Goal: Transaction & Acquisition: Purchase product/service

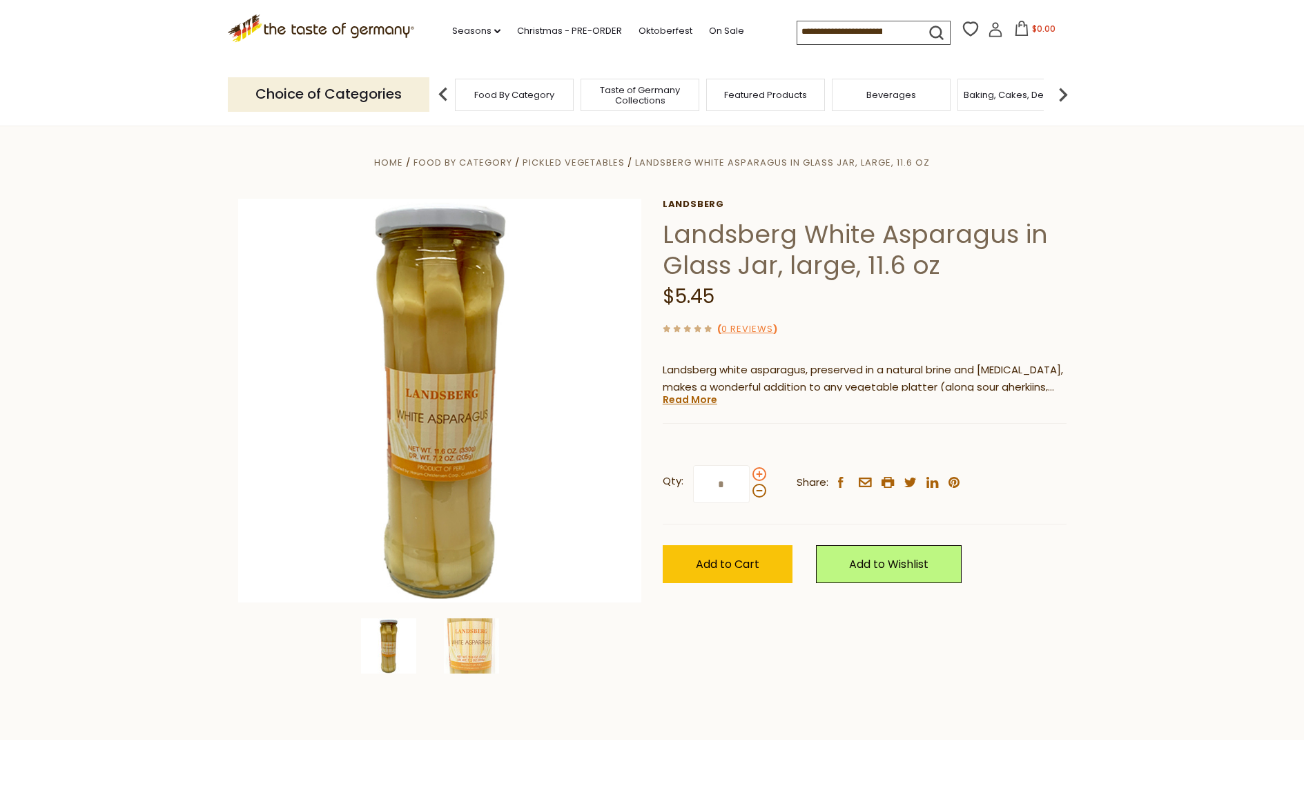
click at [757, 472] on span at bounding box center [759, 474] width 14 height 14
click at [750, 472] on input "*" at bounding box center [721, 484] width 57 height 38
click at [757, 472] on span at bounding box center [759, 474] width 14 height 14
click at [750, 472] on input "*" at bounding box center [721, 484] width 57 height 38
click at [756, 492] on span at bounding box center [759, 491] width 14 height 14
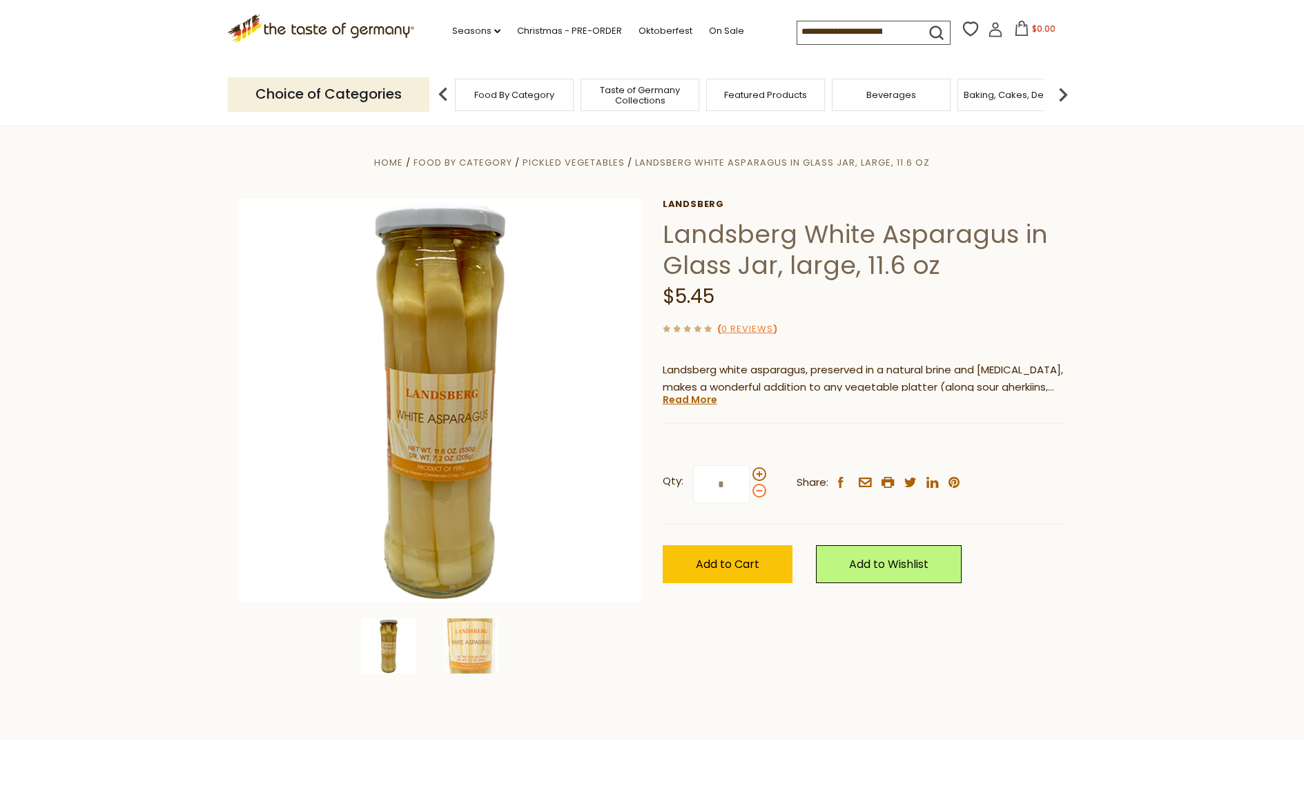
click at [750, 492] on input "*" at bounding box center [721, 484] width 57 height 38
click at [756, 492] on span at bounding box center [759, 491] width 14 height 14
click at [750, 492] on input "*" at bounding box center [721, 484] width 57 height 38
click at [756, 492] on span at bounding box center [759, 491] width 14 height 14
click at [750, 492] on input "*" at bounding box center [721, 484] width 57 height 38
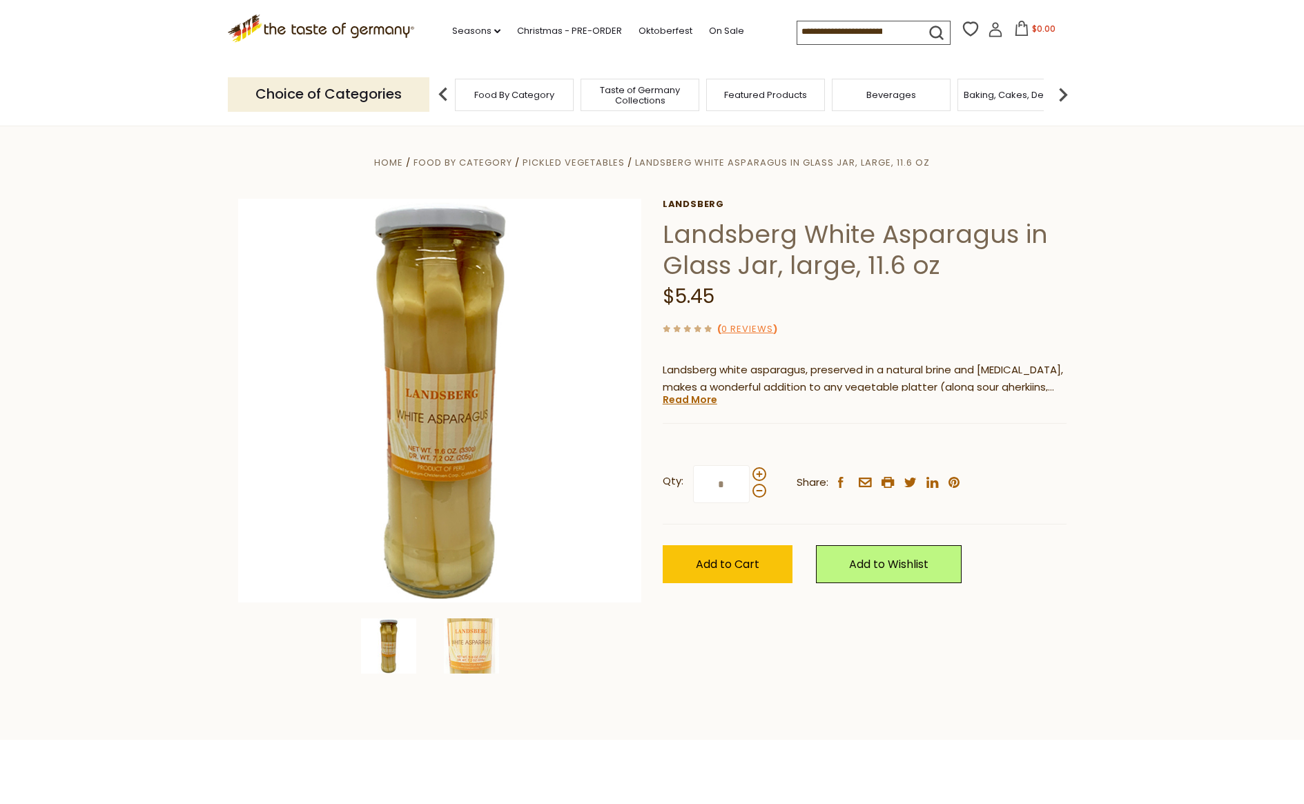
drag, startPoint x: 739, startPoint y: 485, endPoint x: 710, endPoint y: 483, distance: 29.8
click at [710, 483] on input "*" at bounding box center [721, 484] width 57 height 38
type input "*"
click at [735, 572] on button "Add to Cart" at bounding box center [728, 564] width 130 height 38
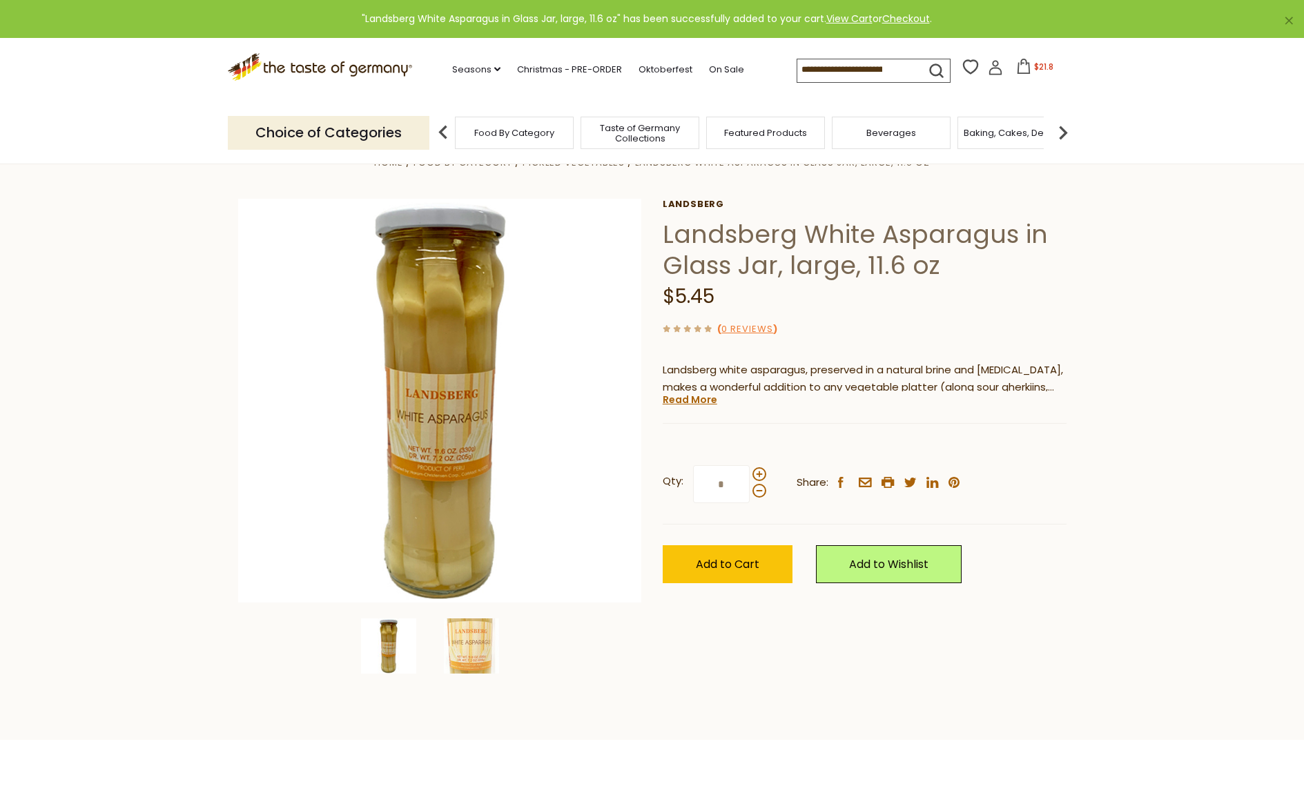
click at [1028, 68] on icon at bounding box center [1023, 66] width 15 height 15
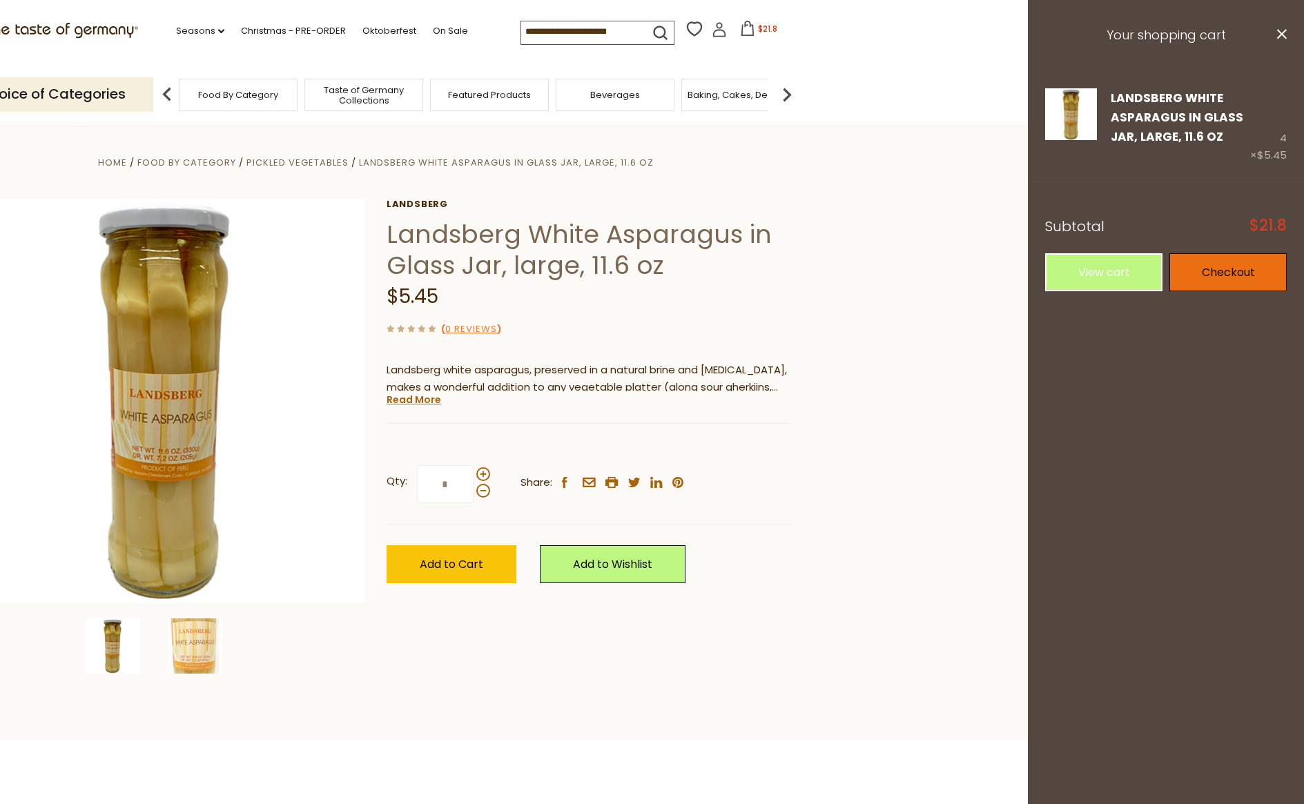
click at [1211, 278] on link "Checkout" at bounding box center [1227, 272] width 117 height 38
